Goal: Transaction & Acquisition: Book appointment/travel/reservation

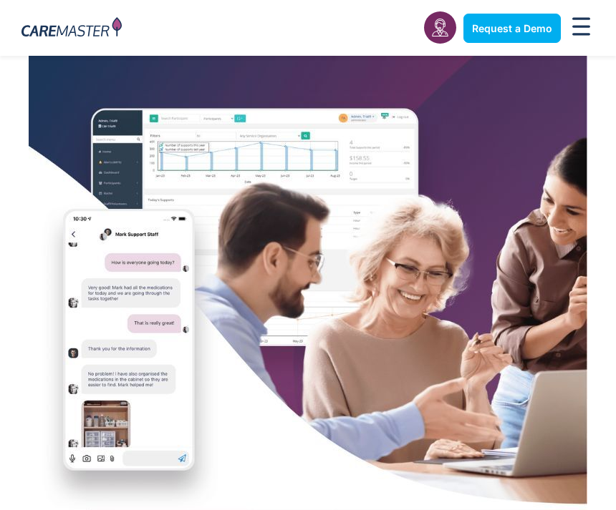
click at [508, 32] on span "Request a Demo" at bounding box center [512, 28] width 80 height 12
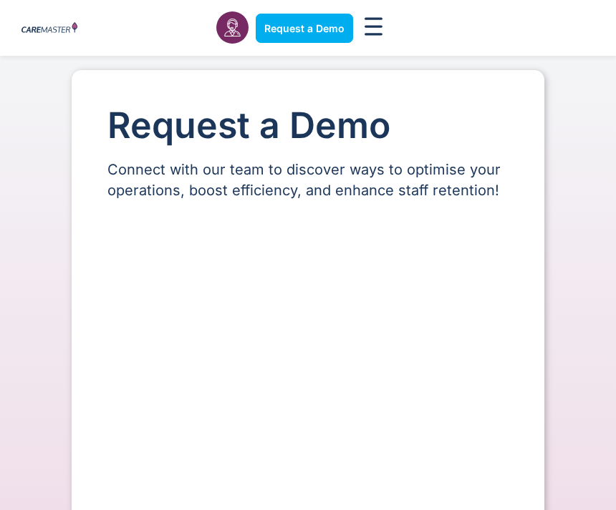
select select "**"
